Goal: Task Accomplishment & Management: Manage account settings

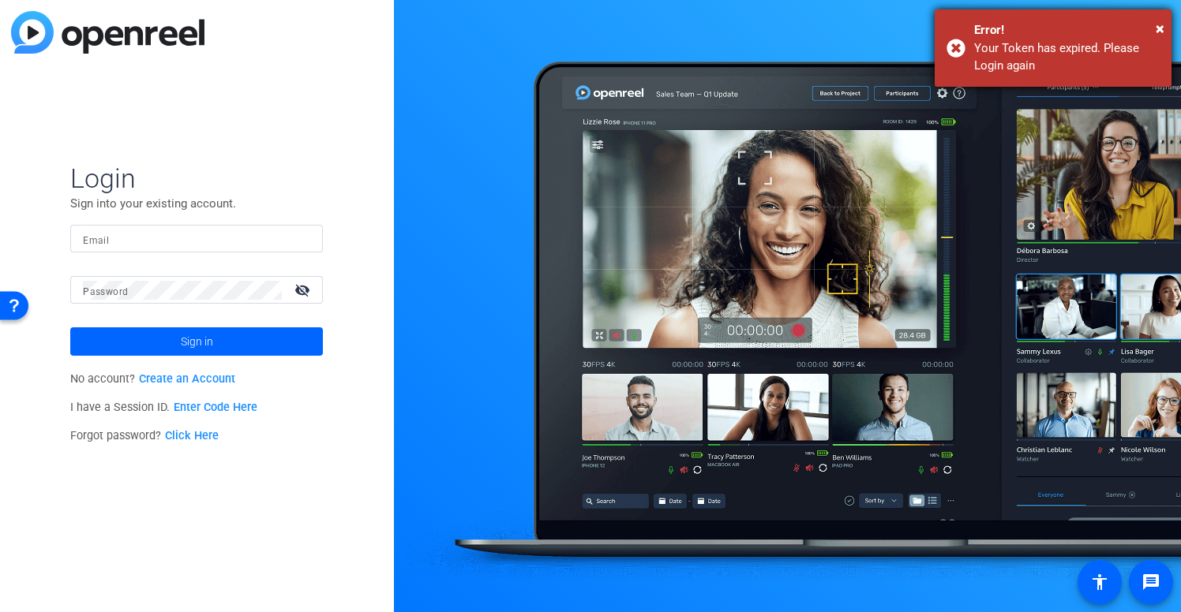
click at [1155, 26] on div "Error!" at bounding box center [1066, 30] width 185 height 18
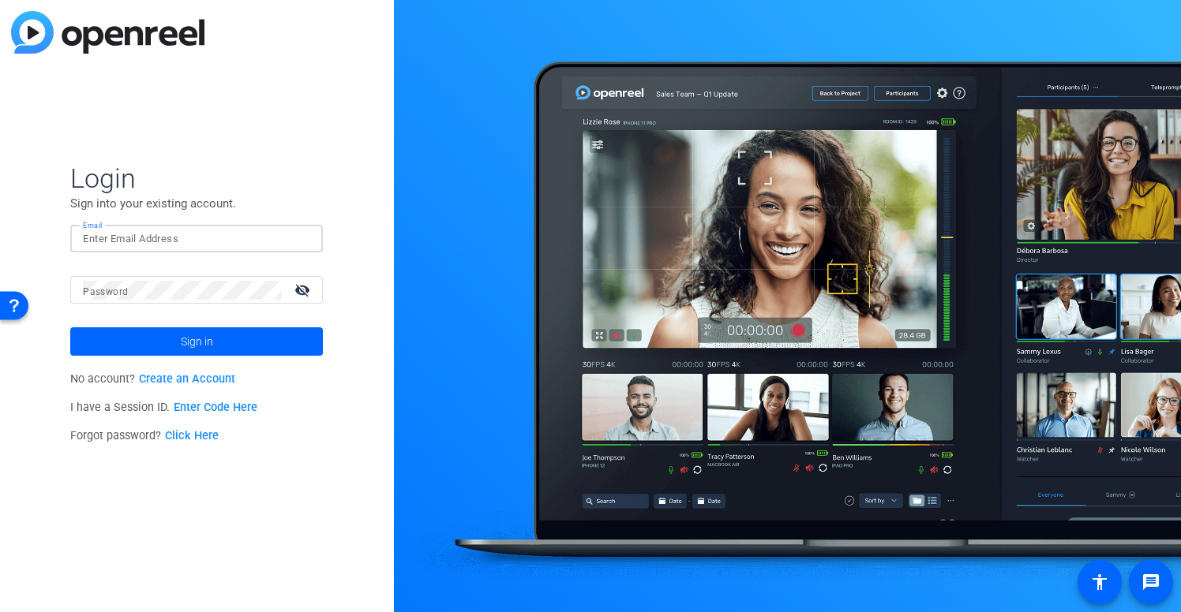
click at [128, 238] on input "Email" at bounding box center [196, 239] width 227 height 19
type input "[PERSON_NAME][EMAIL_ADDRESS][DOMAIN_NAME]"
click at [211, 346] on span "Sign in" at bounding box center [197, 341] width 32 height 39
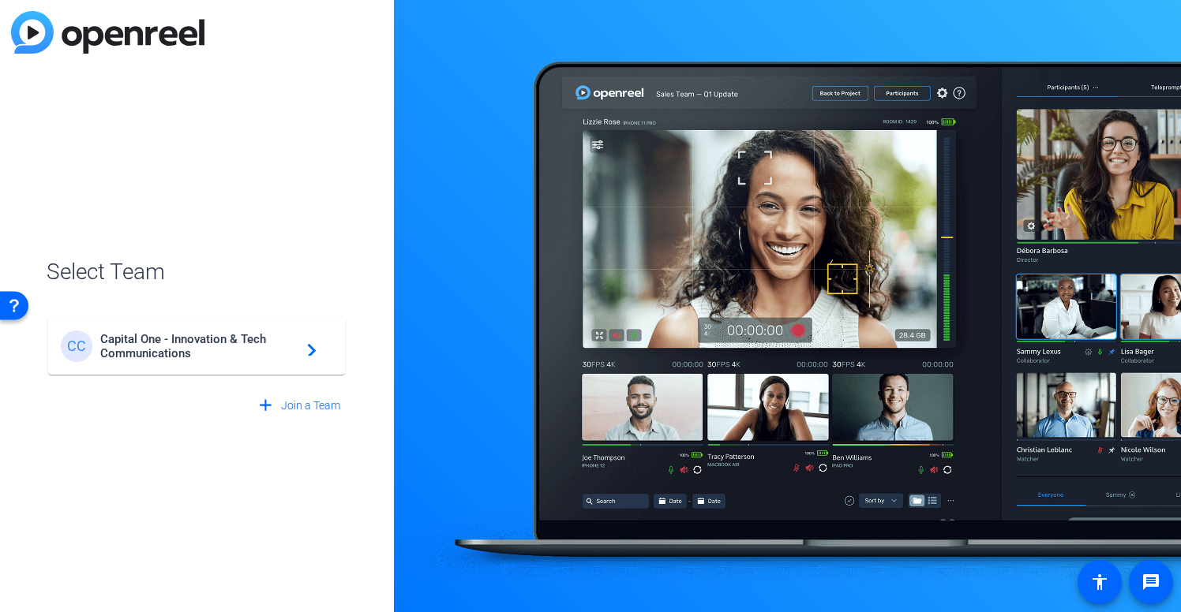
click at [211, 346] on span "Capital One - Innovation & Tech Communications" at bounding box center [198, 346] width 197 height 28
